Goal: Information Seeking & Learning: Learn about a topic

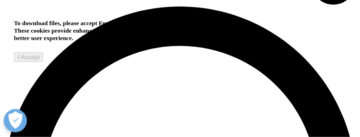
scroll to position [508, 333]
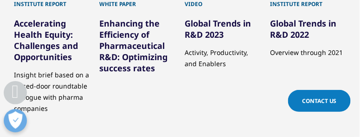
scroll to position [3389, 0]
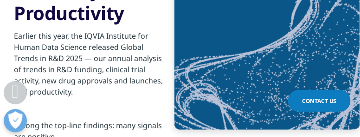
scroll to position [3673, 0]
